Goal: Task Accomplishment & Management: Manage account settings

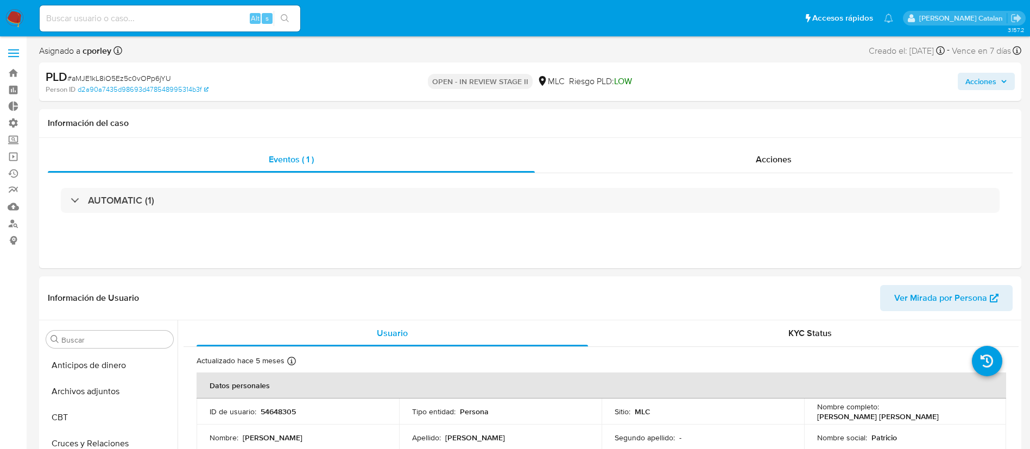
select select "10"
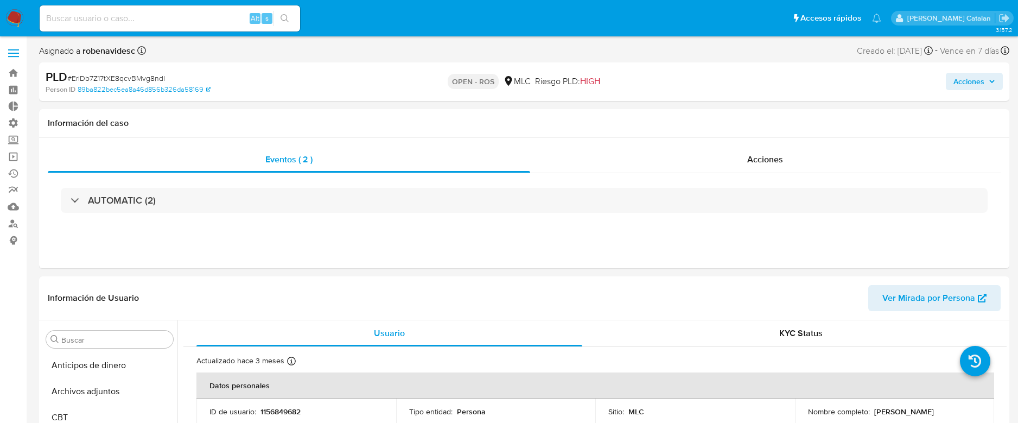
select select "10"
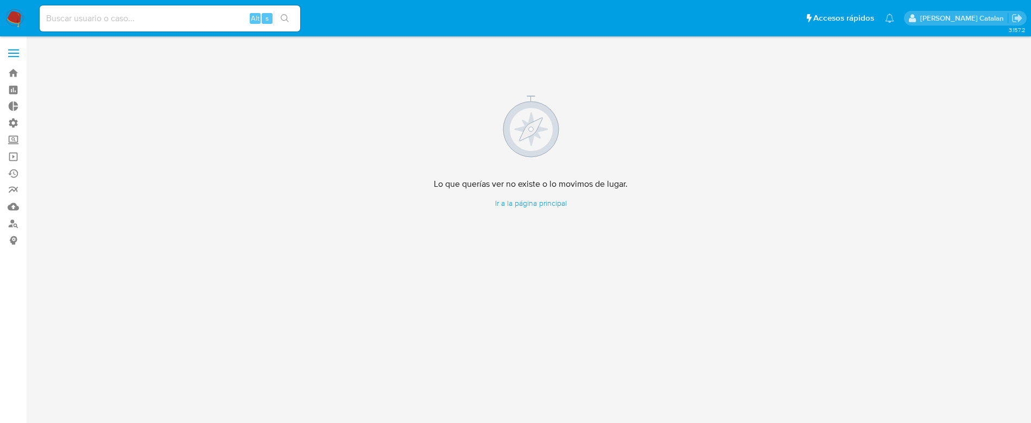
click at [207, 22] on input at bounding box center [170, 18] width 261 height 14
paste input "pOYCMHpDt71ZbLy0y1xqGqfo, 2jLHYoJ7jphQufzbMhfYg95K"
type input "pOYCMHpDt71ZbLy0y1xqGqfo, 2jLHYoJ7jphQufzbMhfYg95K"
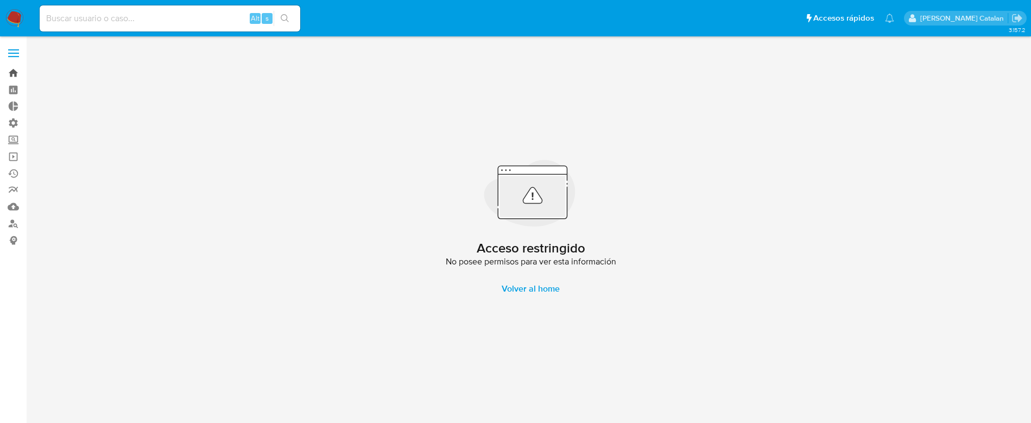
click at [9, 65] on link "Bandeja" at bounding box center [64, 73] width 129 height 17
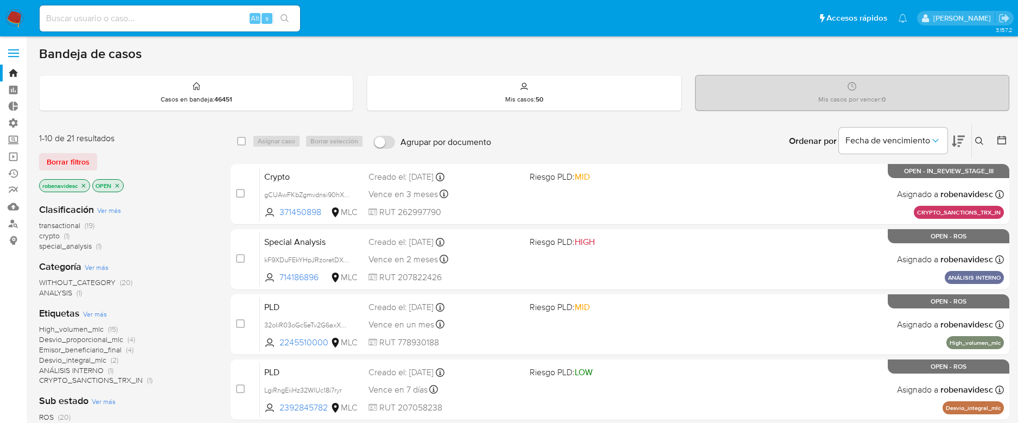
click at [987, 142] on button at bounding box center [981, 141] width 18 height 13
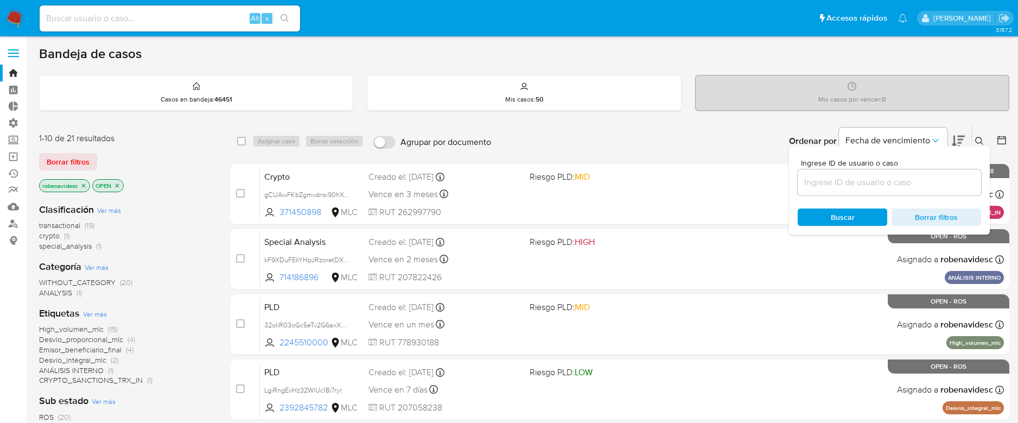
click at [868, 183] on input at bounding box center [889, 182] width 183 height 14
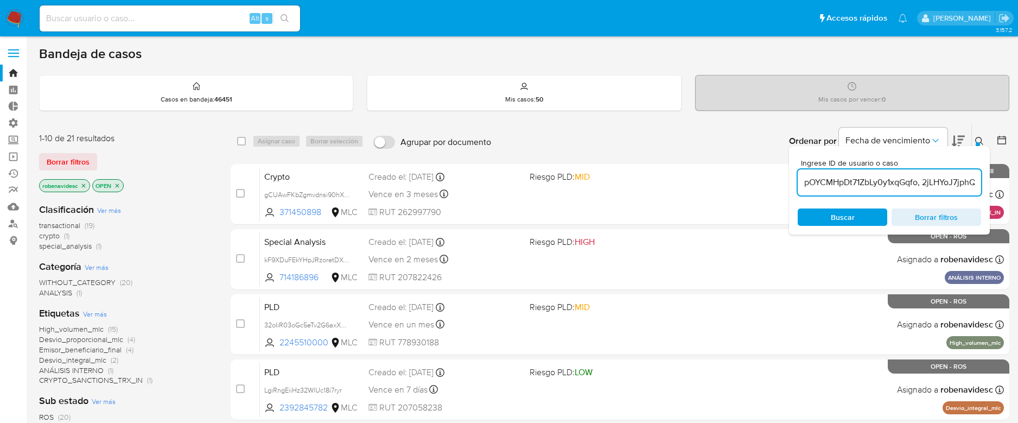
scroll to position [0, 60]
type input "pOYCMHpDt71ZbLy0y1xqGqfo, 2jLHYoJ7jphQufzbMhfYg95K"
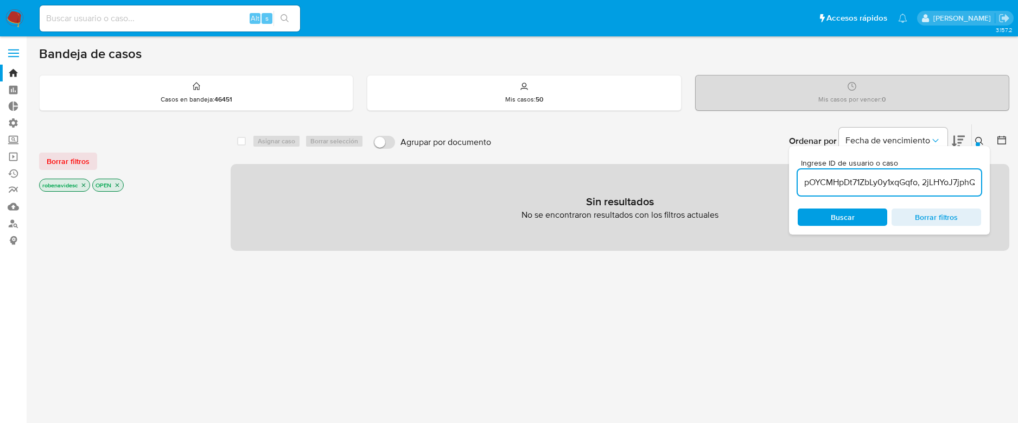
click at [845, 215] on span "Buscar" at bounding box center [843, 216] width 24 height 17
click at [830, 186] on input "pOYCMHpDt71ZbLy0y1xqGqfo, 2jLHYoJ7jphQufzbMhfYg95K" at bounding box center [889, 182] width 183 height 14
click at [89, 188] on div "robenavidesc" at bounding box center [64, 185] width 51 height 13
click at [84, 185] on icon "close-filter" at bounding box center [84, 185] width 4 height 4
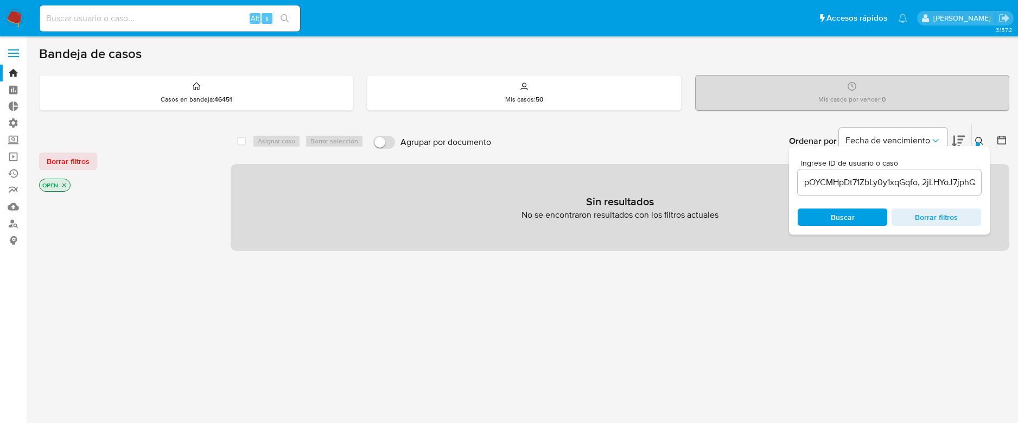
click at [813, 214] on span "Buscar" at bounding box center [843, 217] width 74 height 15
click at [65, 183] on icon "close-filter" at bounding box center [64, 185] width 7 height 7
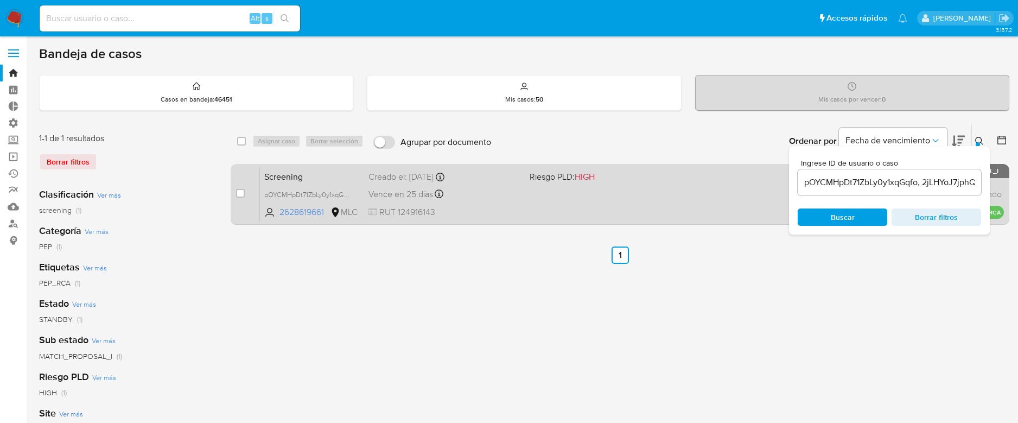
click at [246, 196] on div "case-item-checkbox No es posible asignar el caso" at bounding box center [248, 194] width 24 height 55
click at [244, 194] on input "checkbox" at bounding box center [240, 193] width 9 height 9
checkbox input "true"
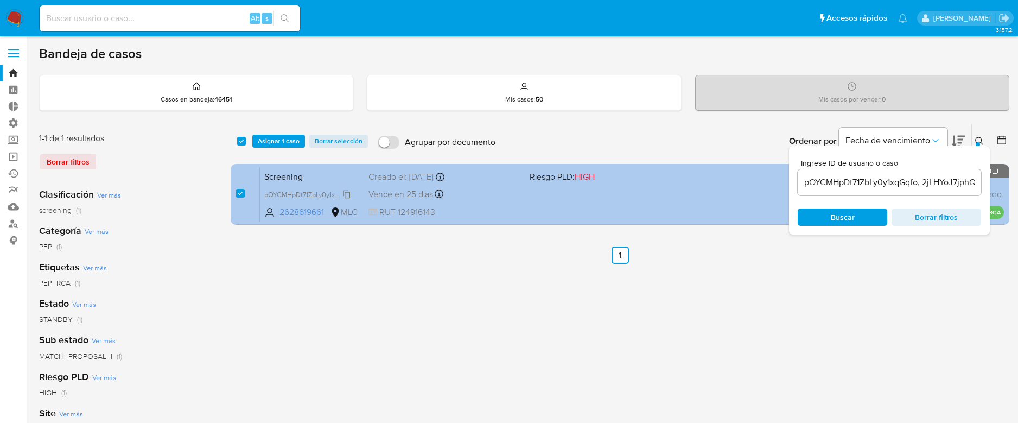
click at [277, 189] on span "pOYCMHpDt71ZbLy0y1xqGqfo" at bounding box center [308, 194] width 88 height 12
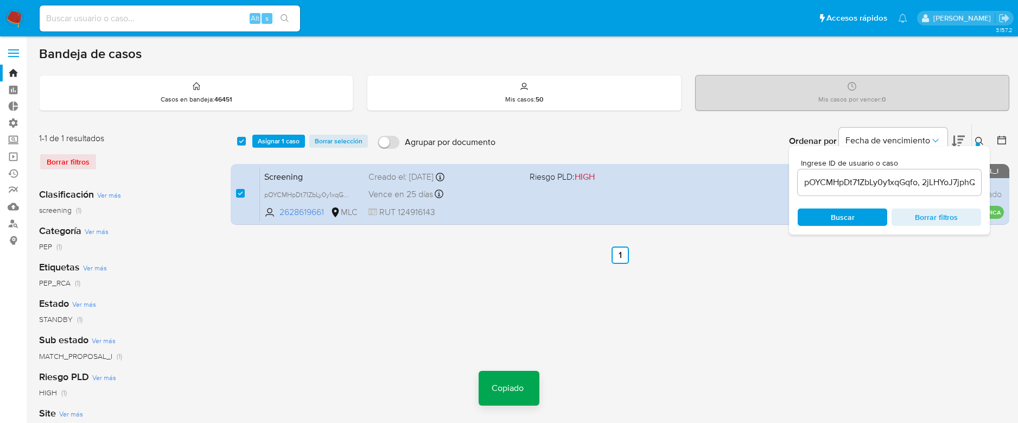
click at [293, 140] on span "Asignar 1 caso" at bounding box center [279, 141] width 42 height 11
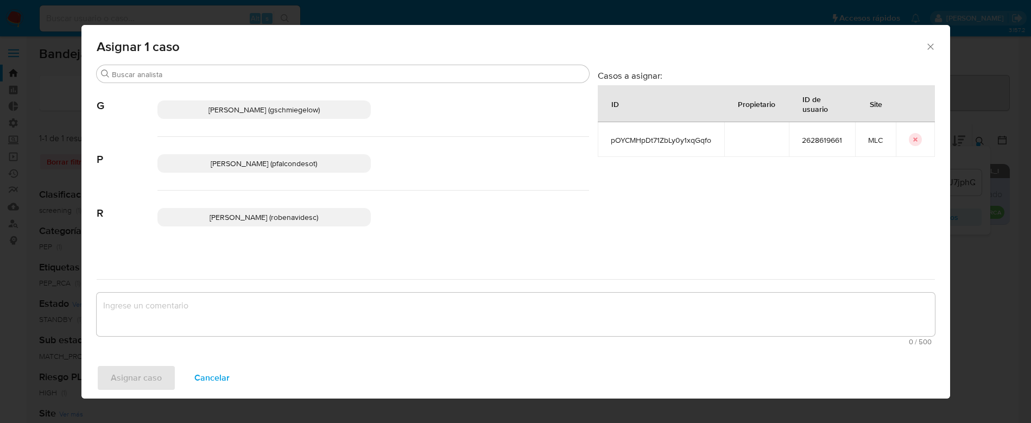
click at [305, 208] on p "Rocio Daniela Benavides Catalan (robenavidesc)" at bounding box center [264, 217] width 214 height 18
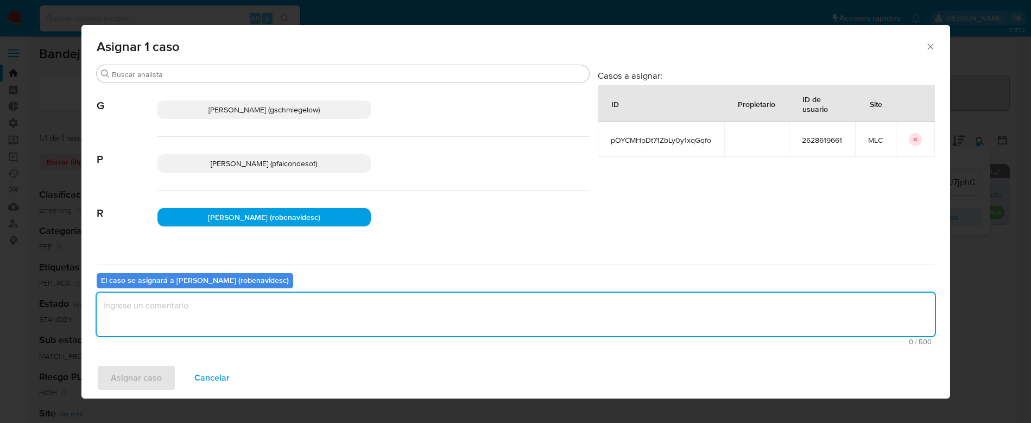
click at [315, 333] on textarea "assign-modal" at bounding box center [516, 314] width 838 height 43
type textarea "Assign"
click at [149, 375] on span "Asignar caso" at bounding box center [136, 378] width 51 height 24
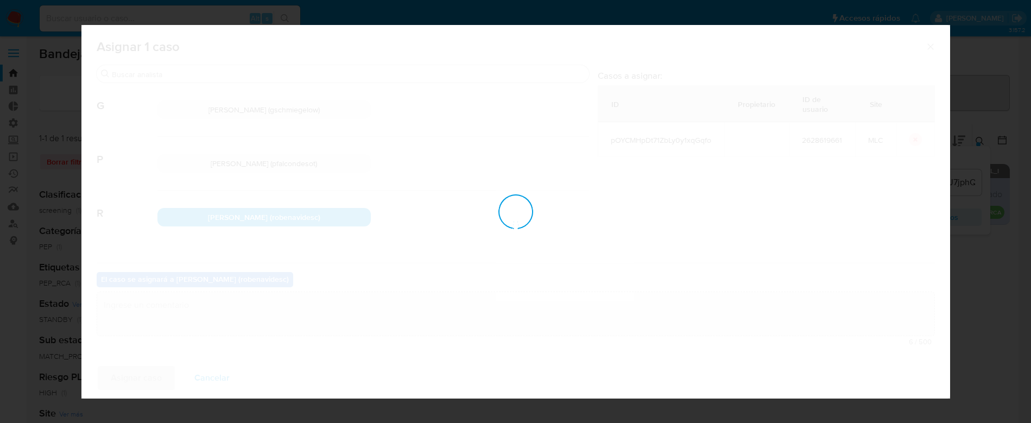
checkbox input "false"
